Goal: Task Accomplishment & Management: Manage account settings

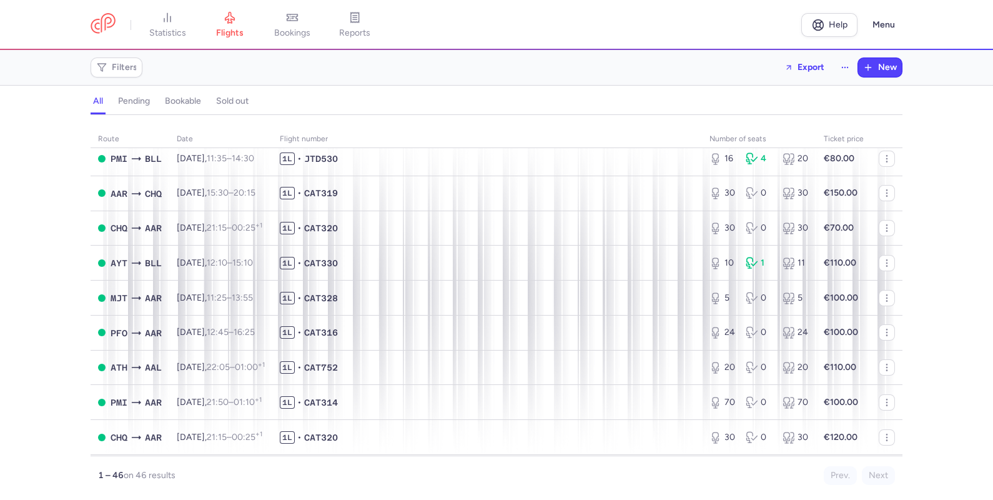
scroll to position [485, 0]
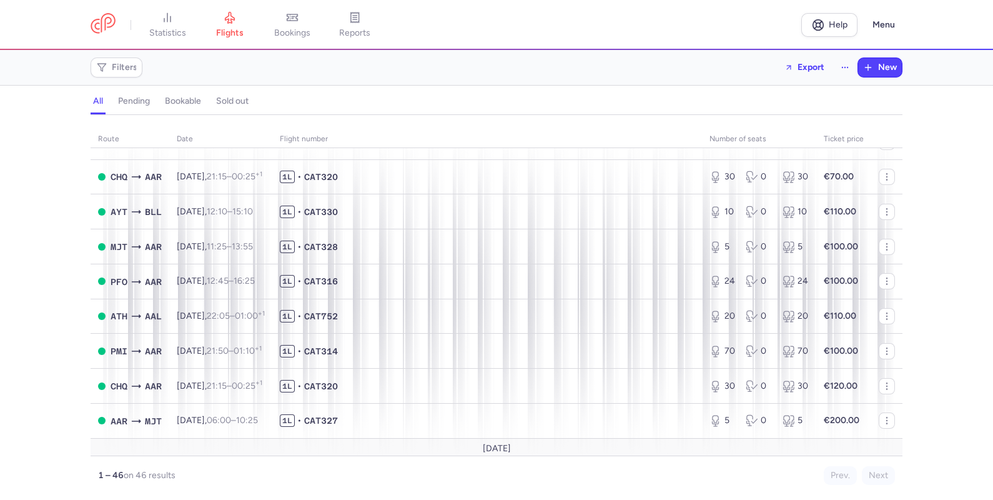
scroll to position [533, 0]
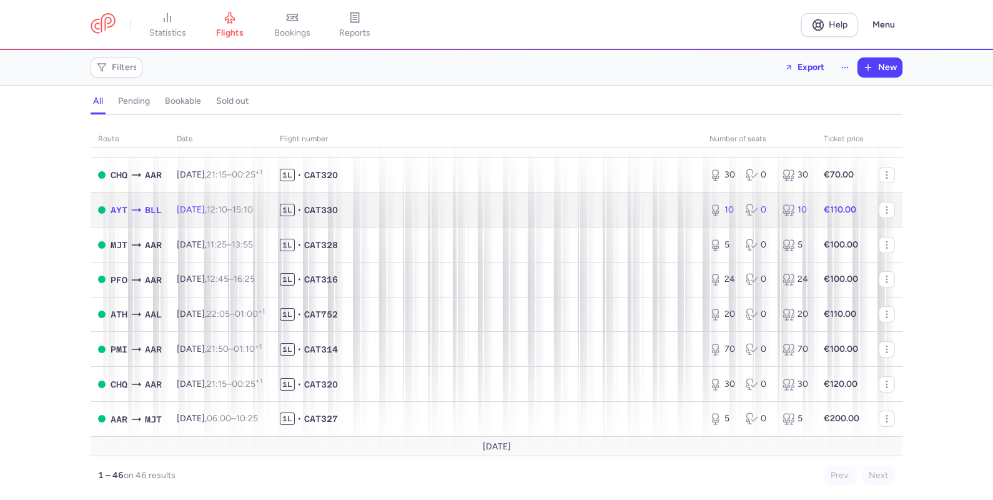
click at [643, 209] on td "1L • CAT330" at bounding box center [487, 209] width 430 height 35
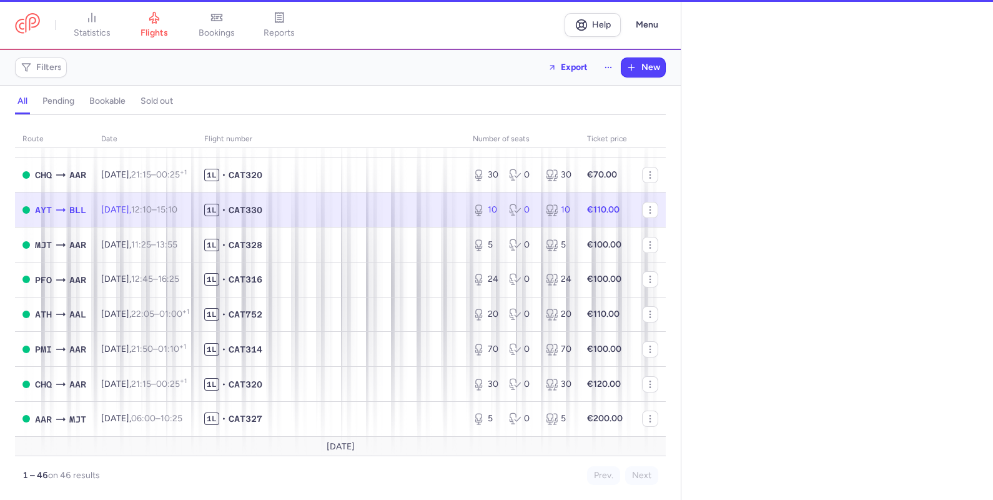
select select "hours"
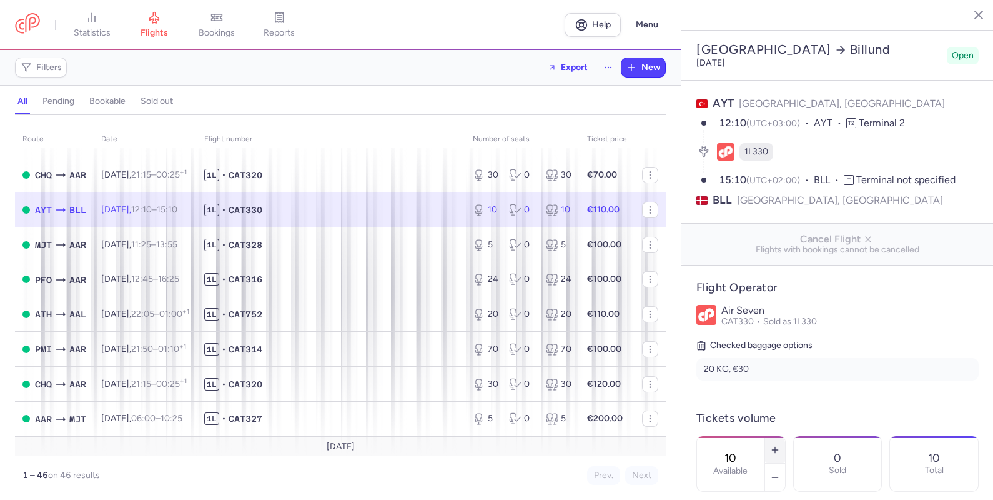
click at [785, 436] on button "button" at bounding box center [775, 449] width 20 height 27
type input "11"
click at [725, 480] on span "Save changes" at bounding box center [738, 475] width 62 height 11
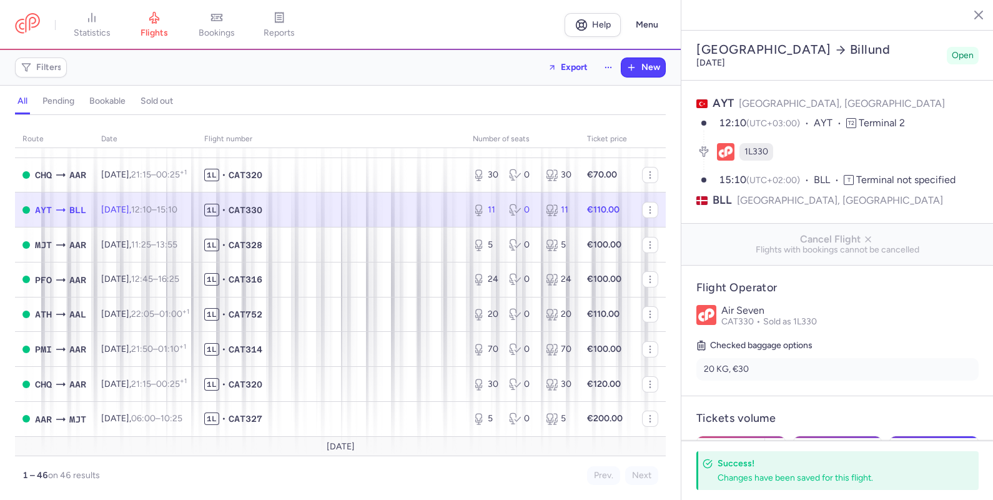
click at [435, 60] on div "Filters Export New" at bounding box center [340, 67] width 661 height 30
click at [465, 33] on nav "statistics flights bookings reports" at bounding box center [290, 24] width 550 height 27
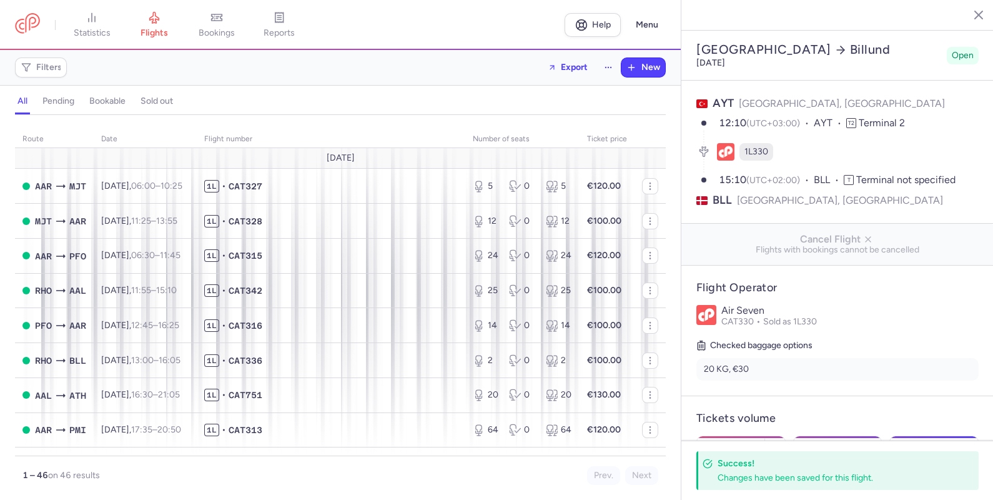
click at [468, 62] on div "Filters Export New" at bounding box center [340, 67] width 661 height 30
click at [286, 24] on link "reports" at bounding box center [279, 24] width 62 height 27
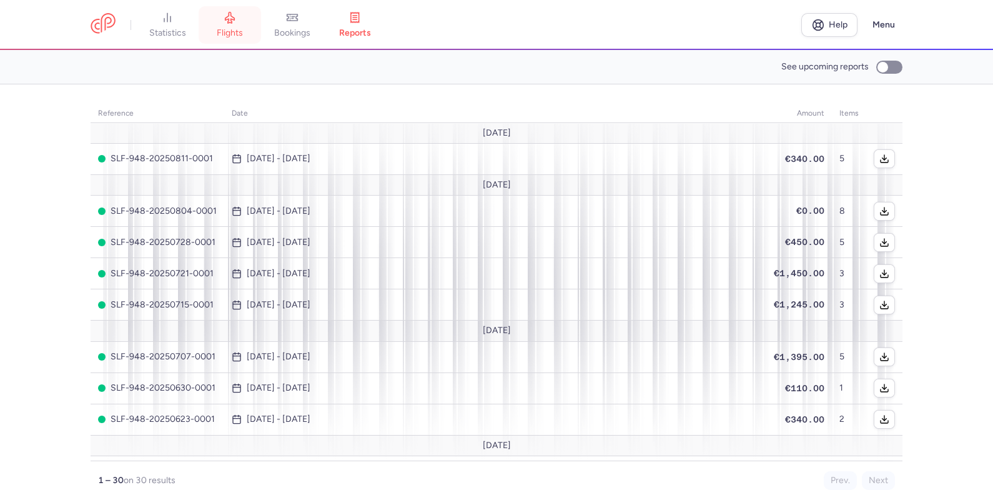
click at [237, 29] on span "flights" at bounding box center [230, 32] width 26 height 11
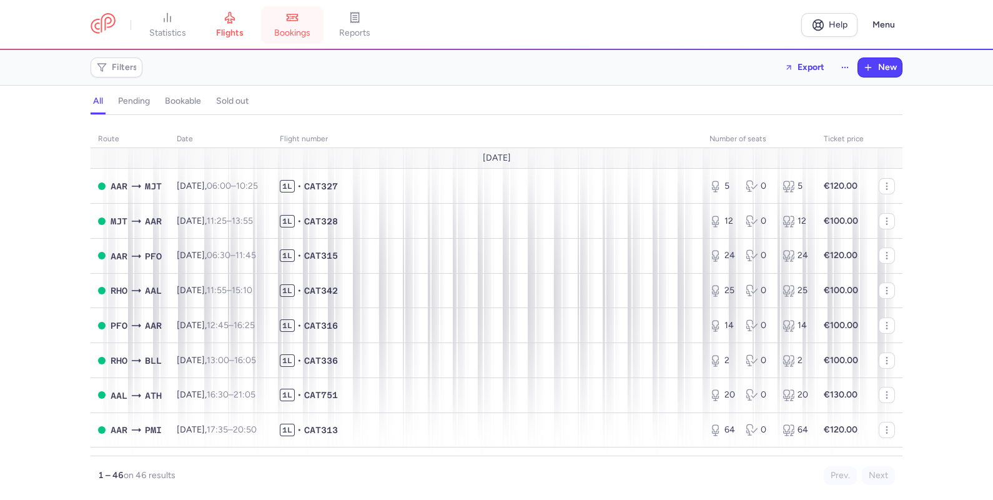
click at [293, 31] on span "bookings" at bounding box center [292, 32] width 36 height 11
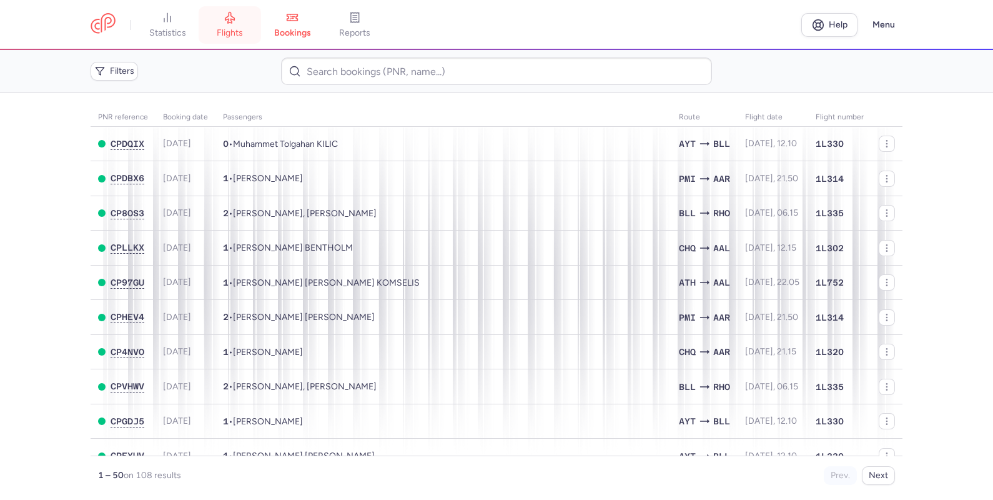
click at [219, 22] on link "flights" at bounding box center [230, 24] width 62 height 27
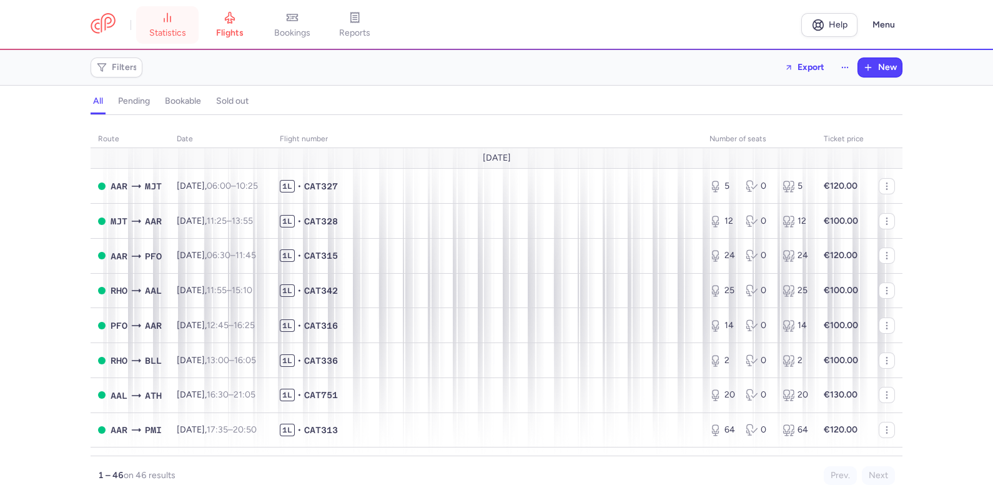
click at [181, 34] on span "statistics" at bounding box center [167, 32] width 37 height 11
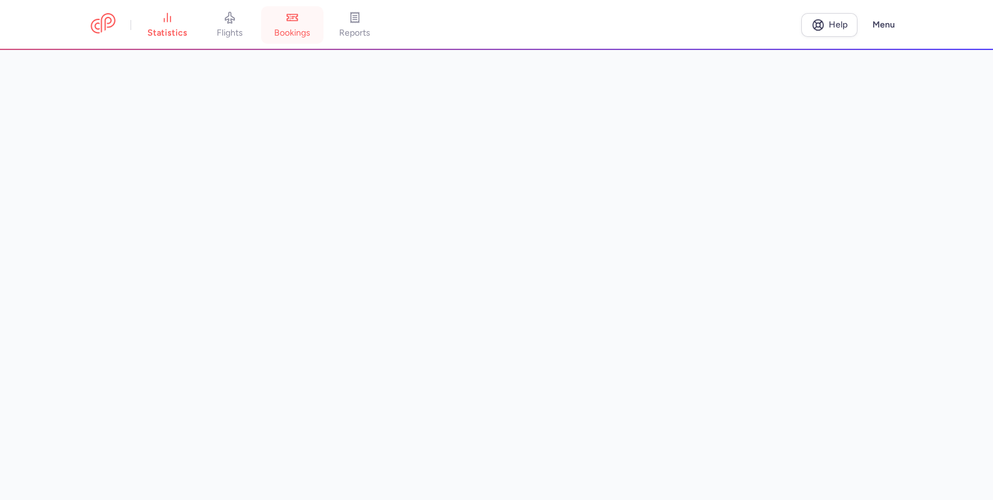
click at [297, 24] on link "bookings" at bounding box center [292, 24] width 62 height 27
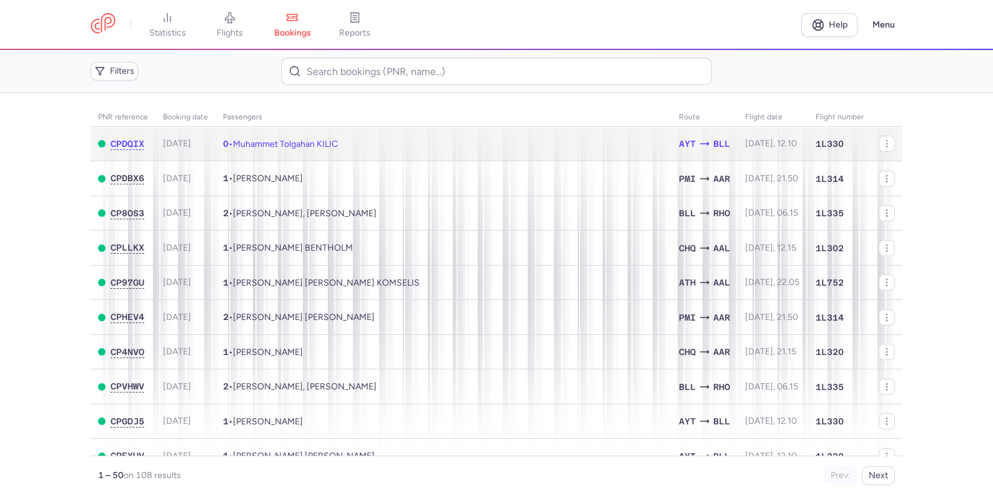
click at [500, 131] on td "0 • Muhammet Tolgahan KILIC" at bounding box center [443, 144] width 456 height 34
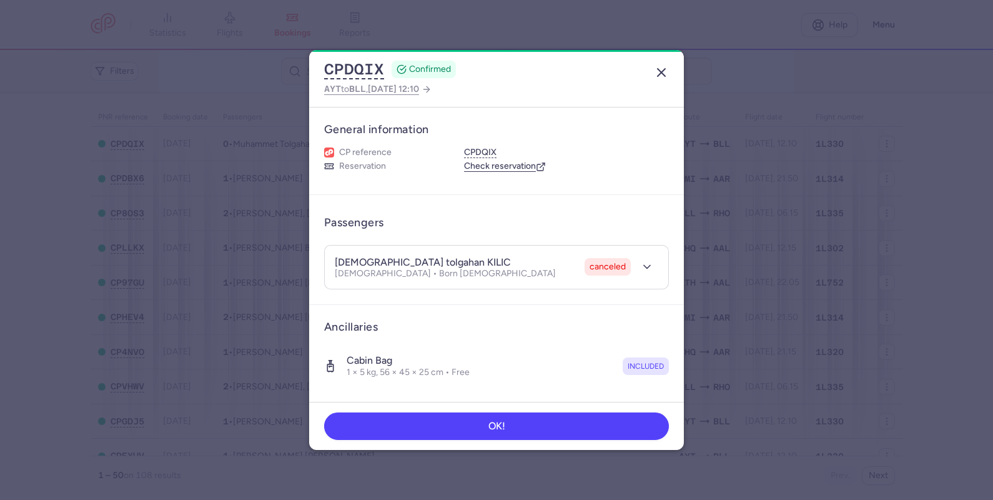
click at [662, 69] on icon "button" at bounding box center [661, 72] width 15 height 15
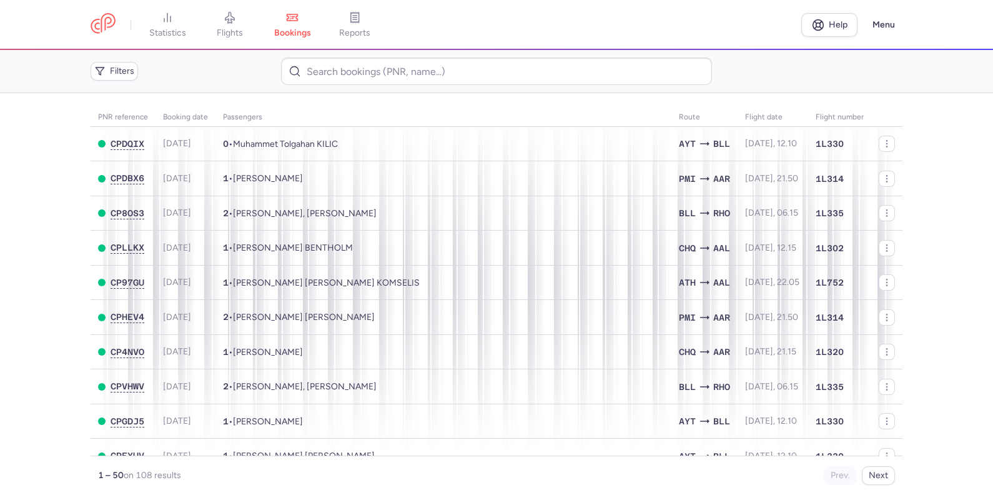
click at [817, 71] on div "Filters" at bounding box center [497, 70] width 822 height 37
click at [249, 25] on link "flights" at bounding box center [230, 24] width 62 height 27
